Goal: Browse casually: Explore the website without a specific task or goal

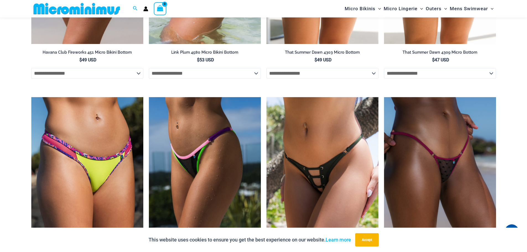
scroll to position [1657, 0]
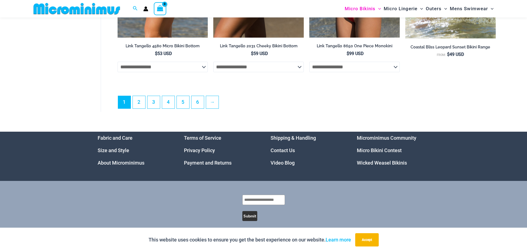
scroll to position [1600, 0]
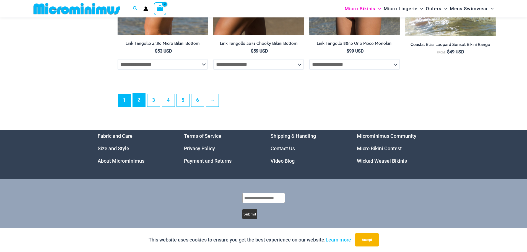
click at [139, 104] on link "2" at bounding box center [139, 100] width 12 height 13
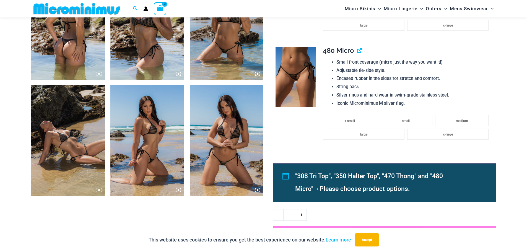
scroll to position [465, 0]
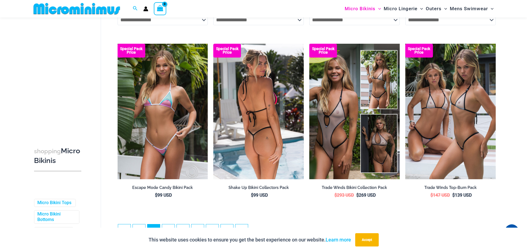
scroll to position [1490, 0]
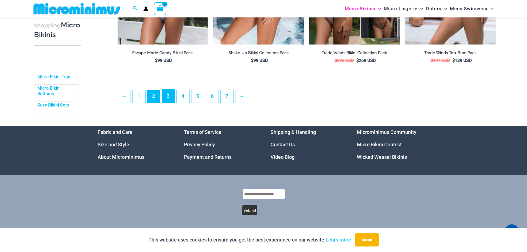
click at [167, 94] on link "3" at bounding box center [168, 96] width 12 height 13
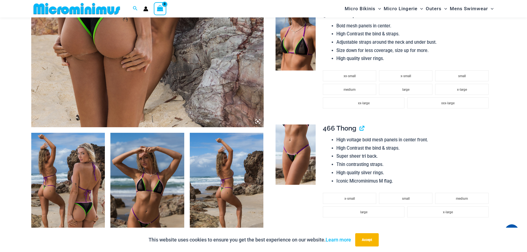
scroll to position [438, 0]
